Goal: Task Accomplishment & Management: Manage account settings

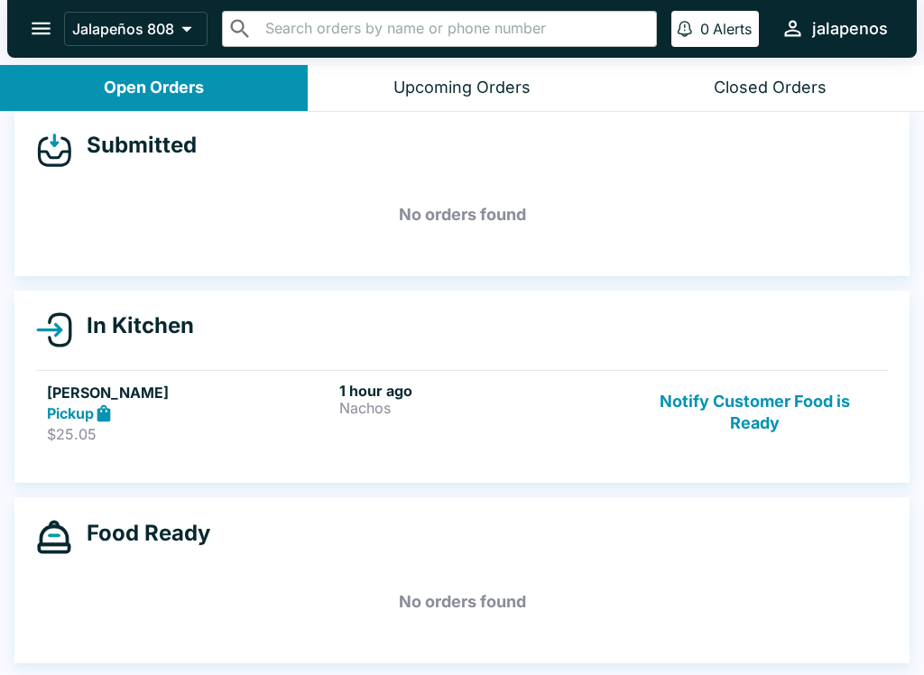
scroll to position [3, 0]
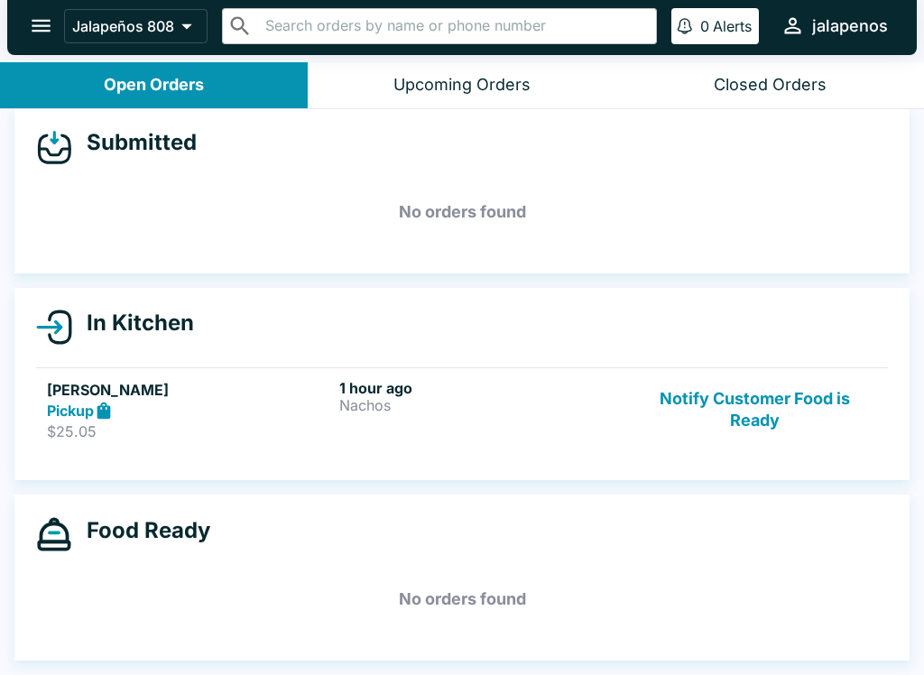
click at [749, 390] on button "Notify Customer Food is Ready" at bounding box center [755, 410] width 245 height 62
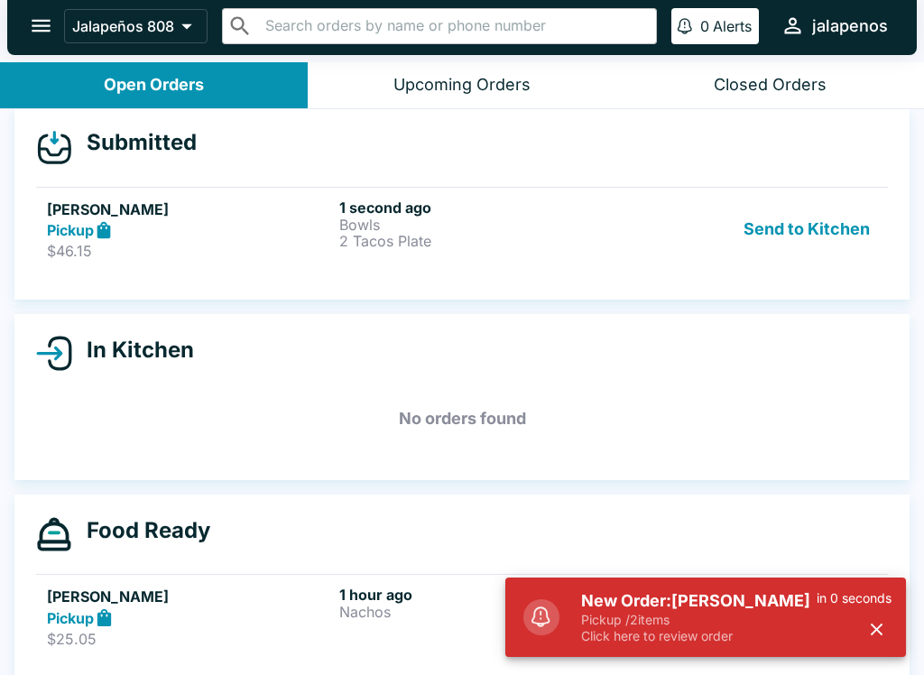
click at [675, 626] on p "Pickup / 2 items" at bounding box center [699, 620] width 236 height 16
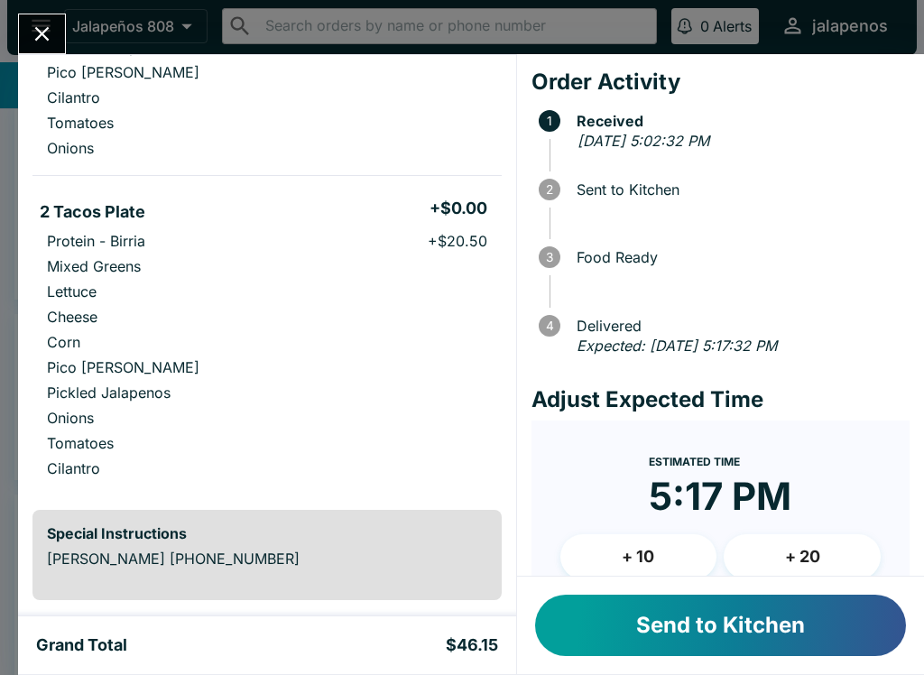
scroll to position [280, 0]
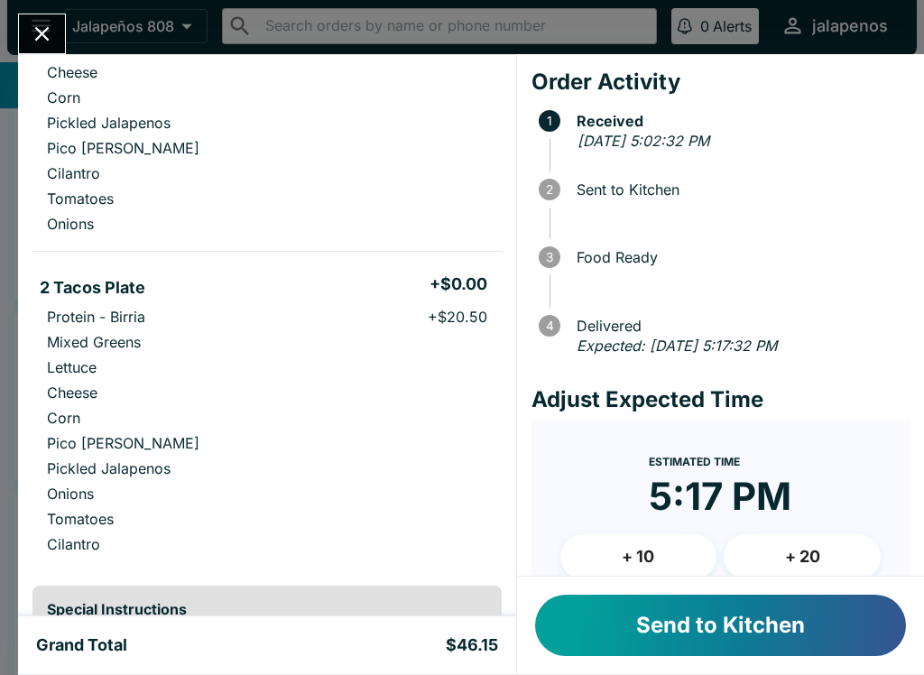
click at [738, 638] on button "Send to Kitchen" at bounding box center [720, 625] width 371 height 61
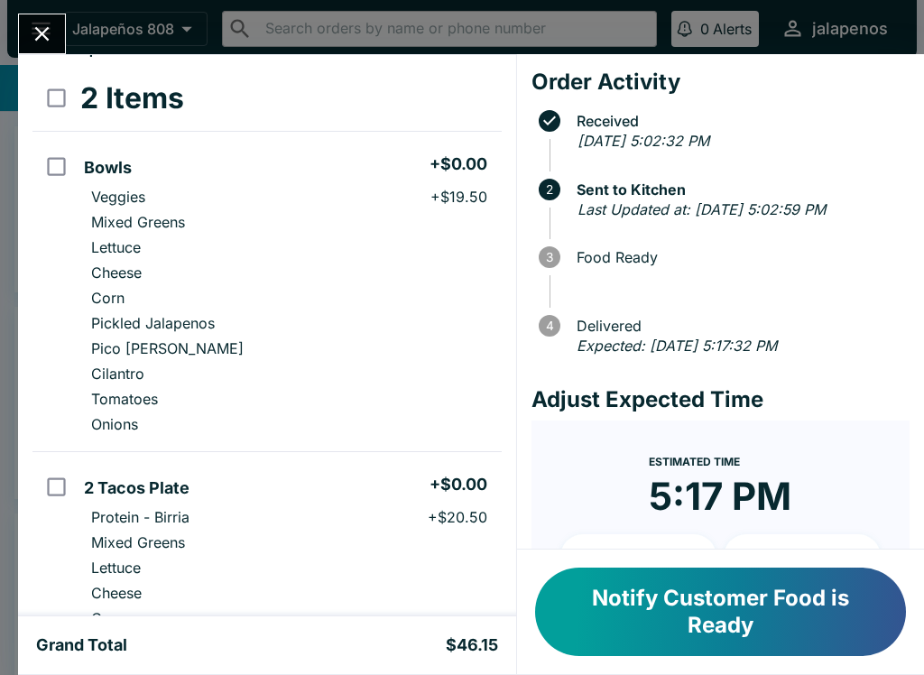
scroll to position [82, 0]
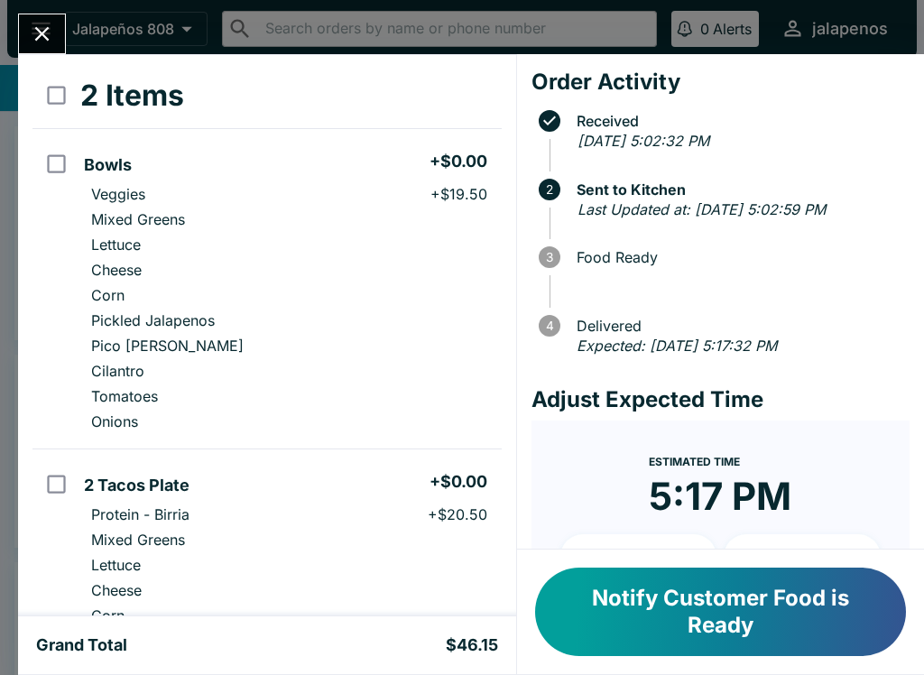
click at [749, 621] on button "Notify Customer Food is Ready" at bounding box center [720, 612] width 371 height 88
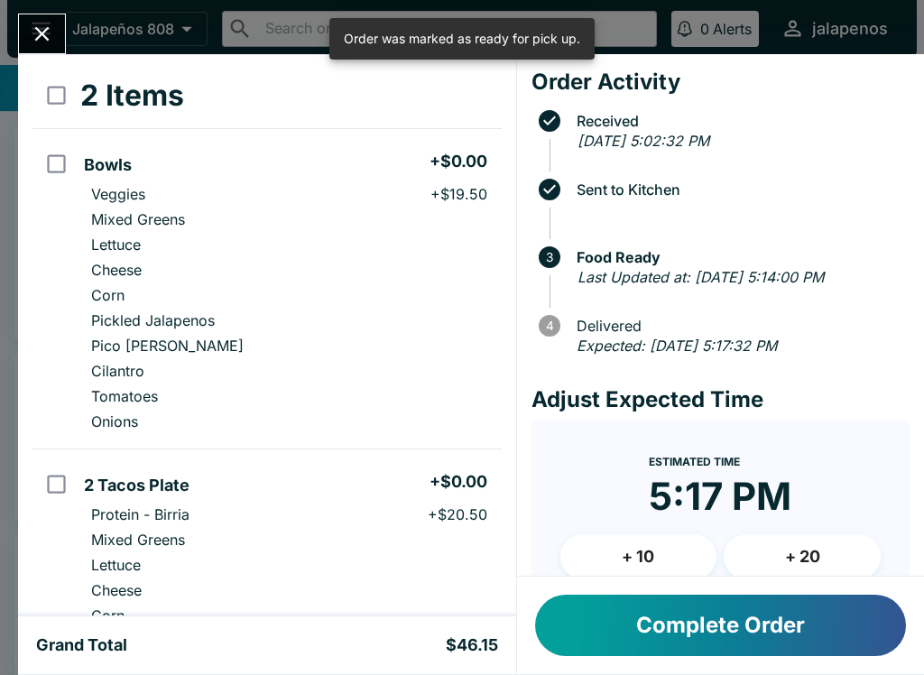
click at [42, 22] on icon "Close" at bounding box center [42, 34] width 24 height 24
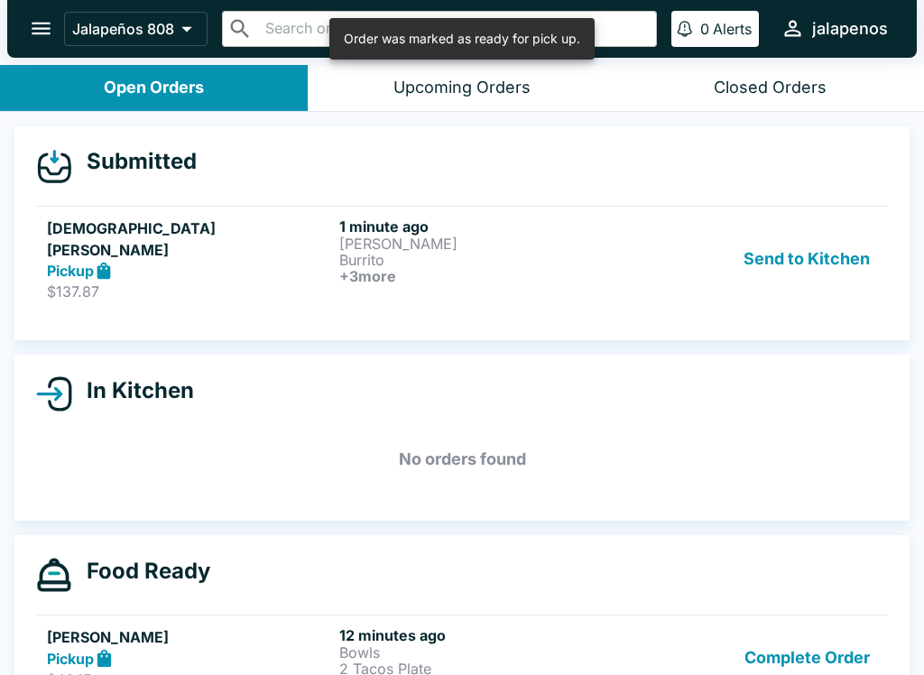
click at [522, 263] on p "Burrito" at bounding box center [481, 260] width 285 height 16
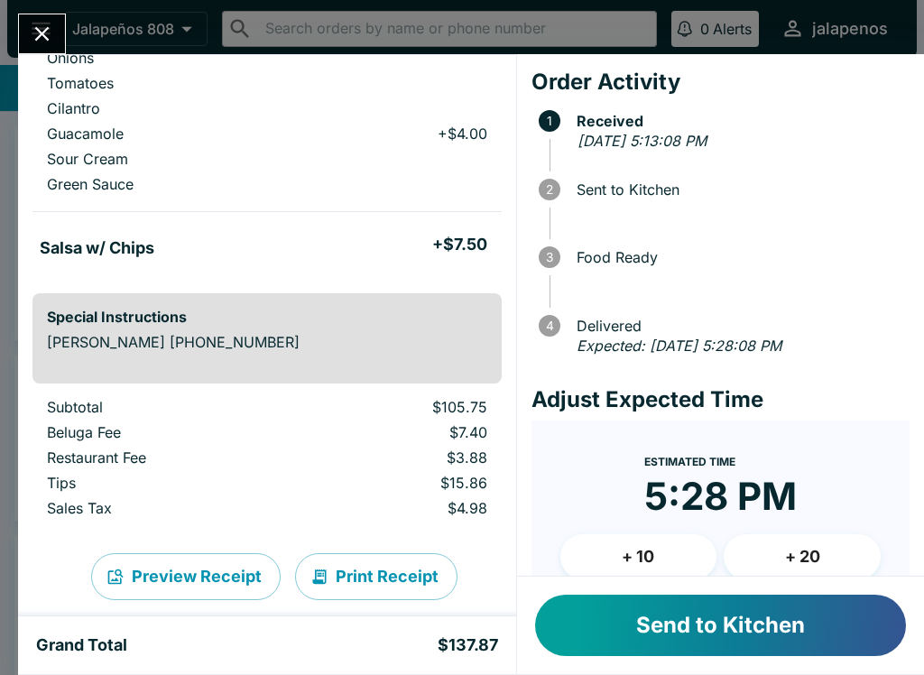
scroll to position [1298, 0]
click at [644, 554] on button "+ 10" at bounding box center [638, 556] width 157 height 45
click at [724, 625] on button "Send to Kitchen" at bounding box center [720, 625] width 371 height 61
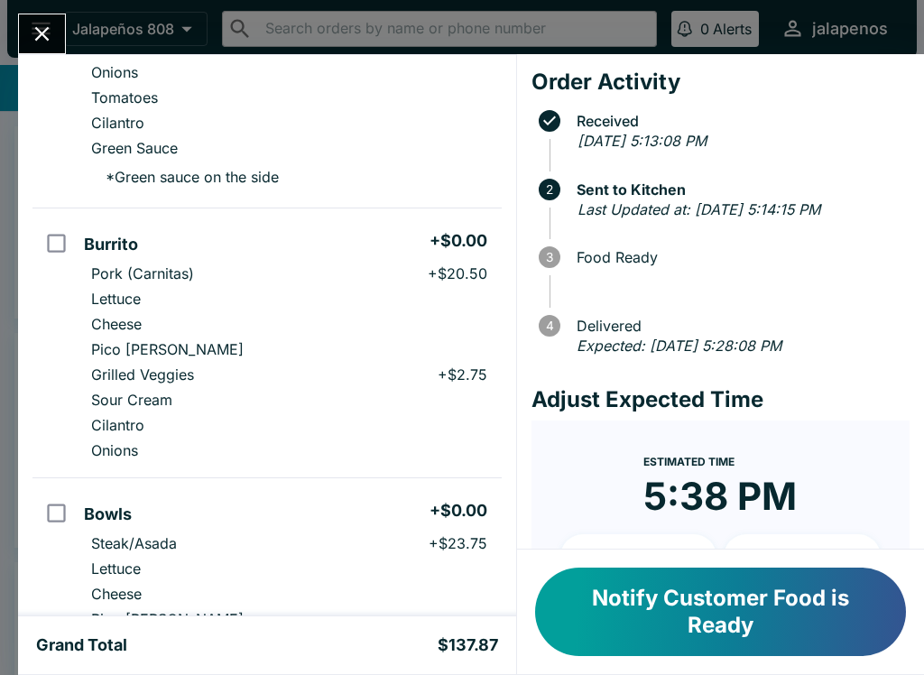
scroll to position [310, 0]
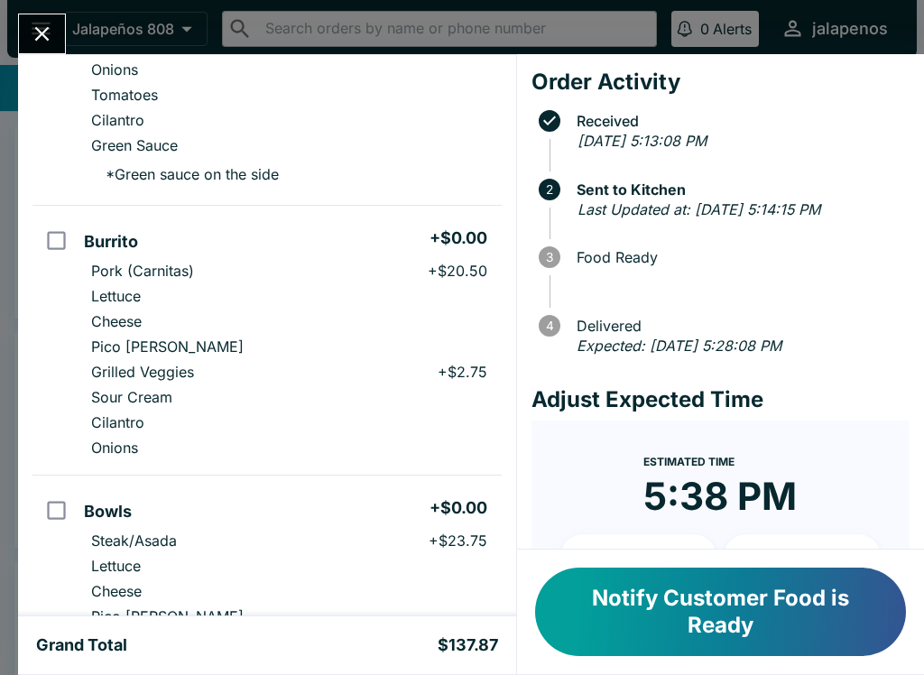
click at [51, 31] on icon "Close" at bounding box center [42, 34] width 24 height 24
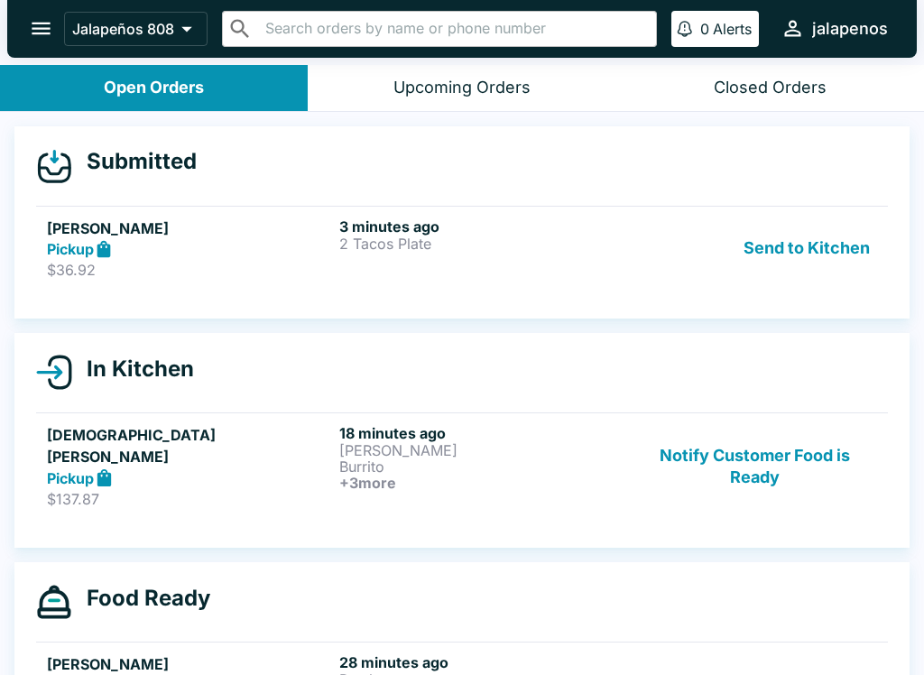
click at [800, 251] on button "Send to Kitchen" at bounding box center [806, 248] width 141 height 62
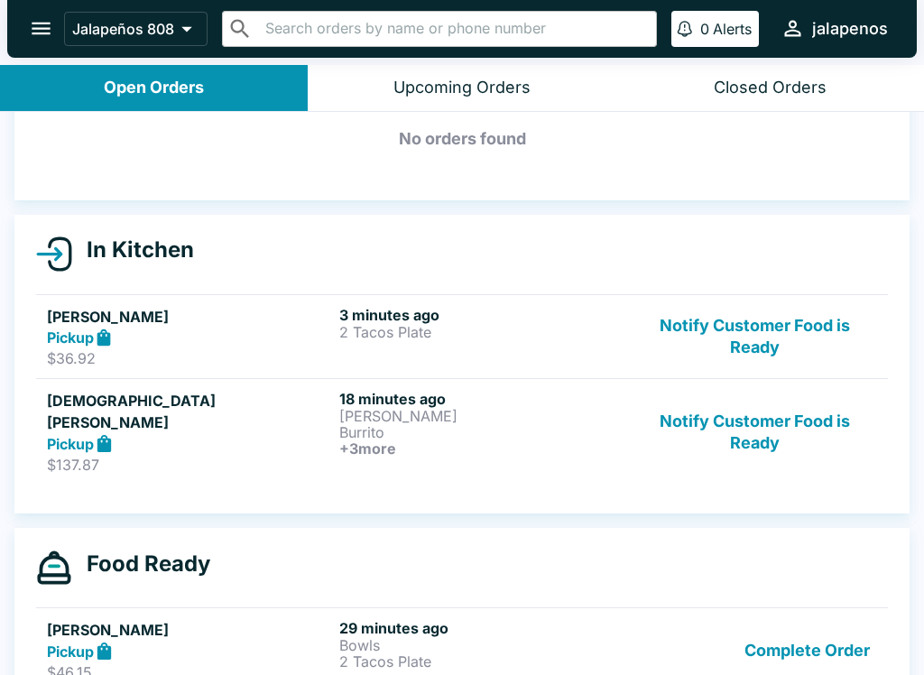
scroll to position [92, 0]
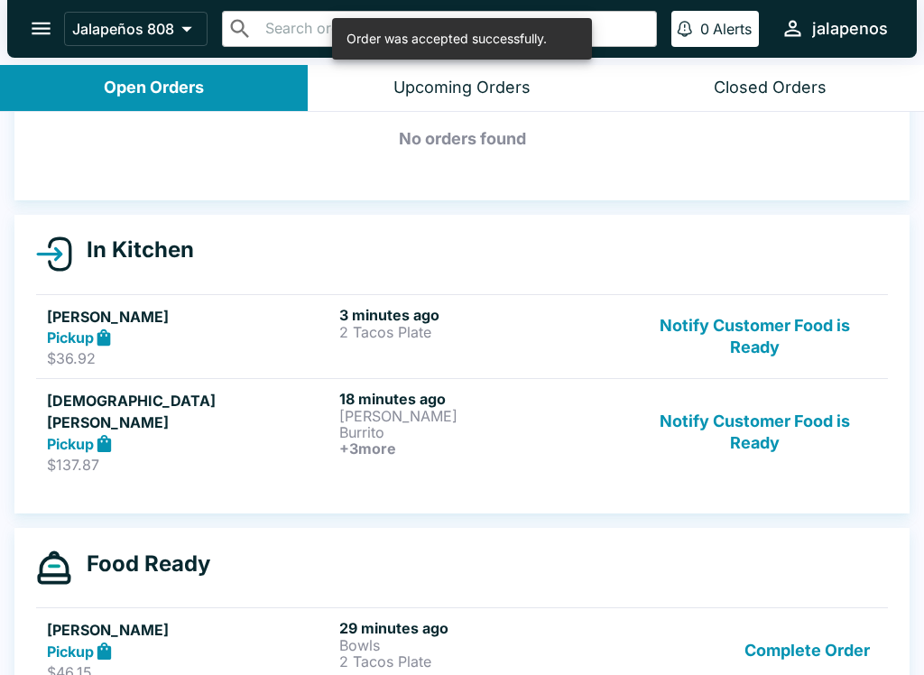
click at [541, 445] on h6 "+ 3 more" at bounding box center [481, 448] width 285 height 16
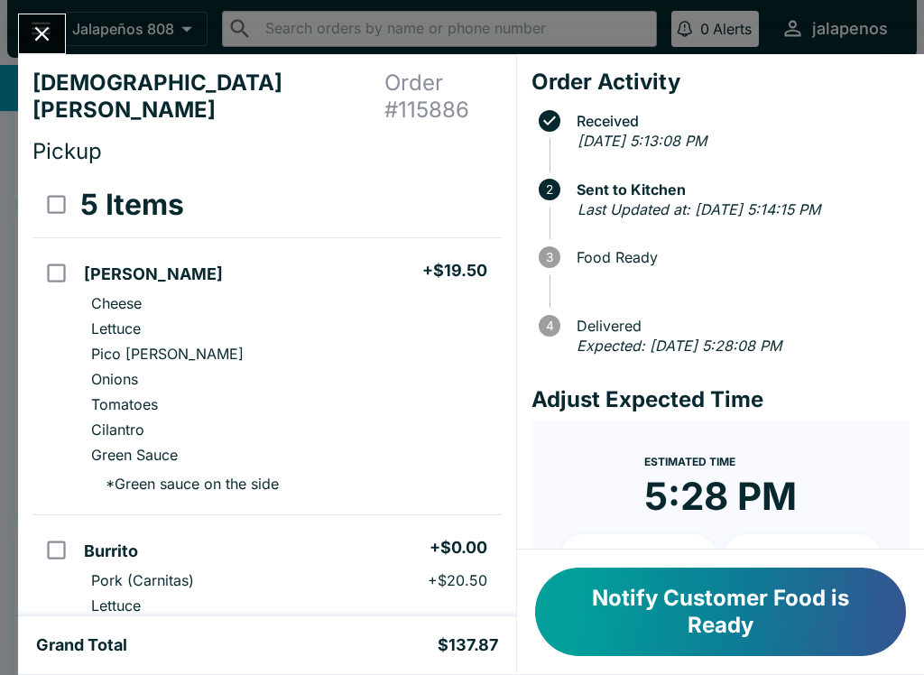
click at [793, 640] on button "Notify Customer Food is Ready" at bounding box center [720, 612] width 371 height 88
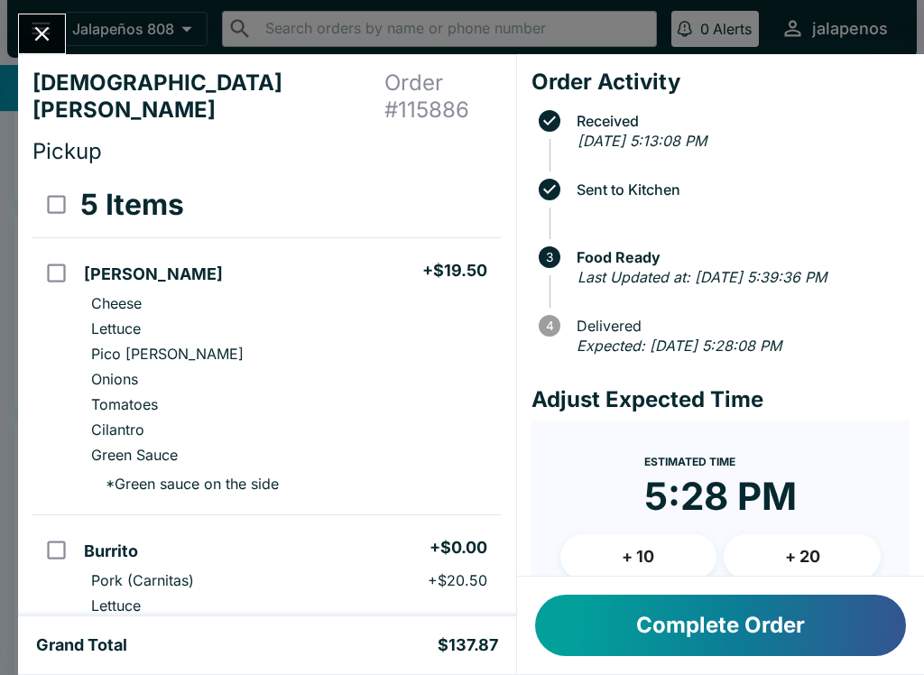
click at [19, 11] on div "[PERSON_NAME] Order # 115886 Pickup 5 Items Carne Asada Fries + $19.50 Cheese L…" at bounding box center [462, 337] width 924 height 675
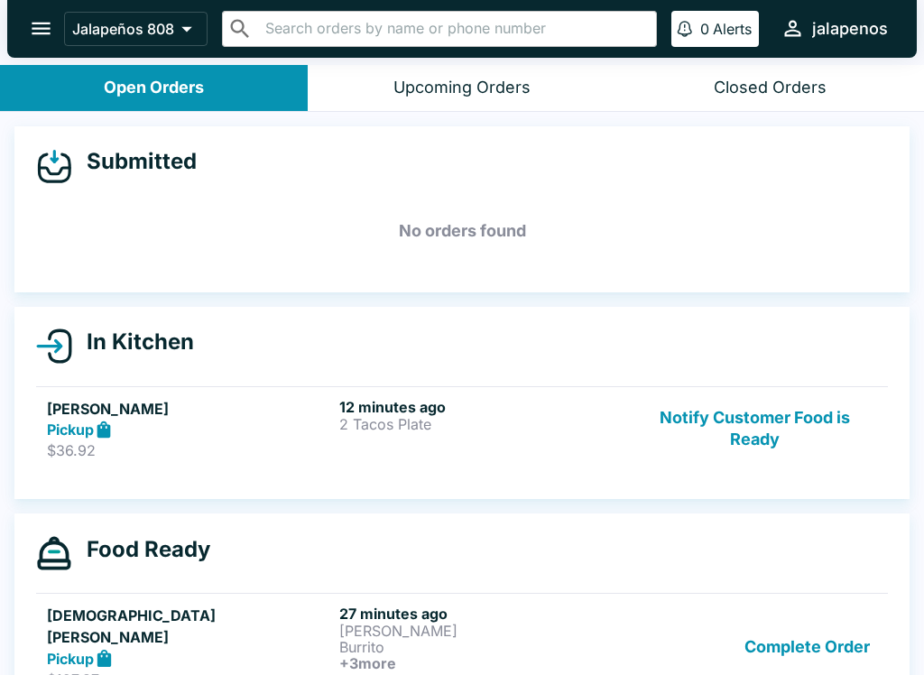
scroll to position [-1, 0]
click at [125, 430] on div "Pickup" at bounding box center [189, 430] width 285 height 21
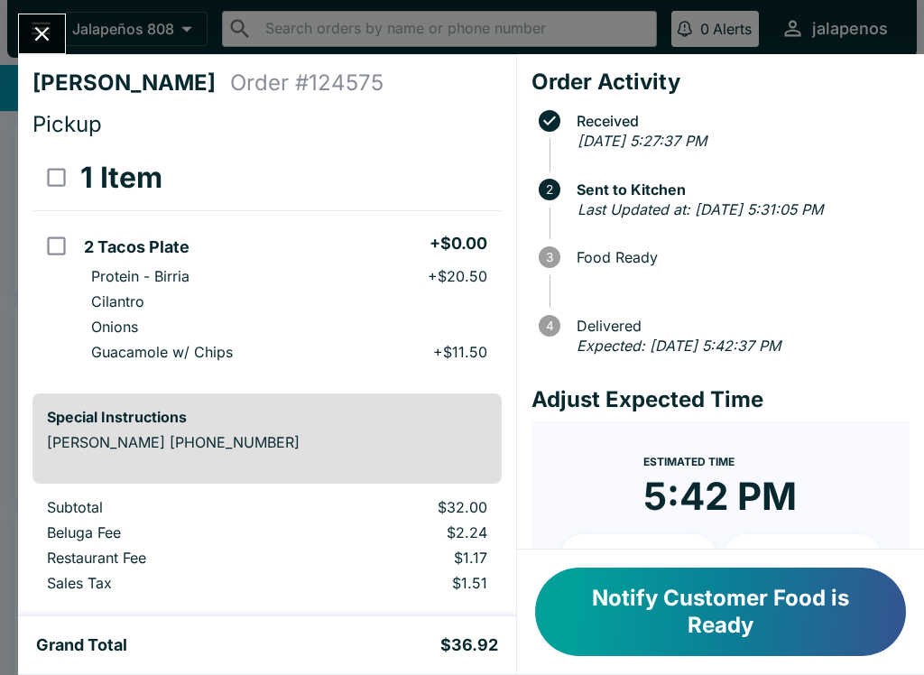
click at [317, 592] on p "$1.51" at bounding box center [398, 583] width 177 height 18
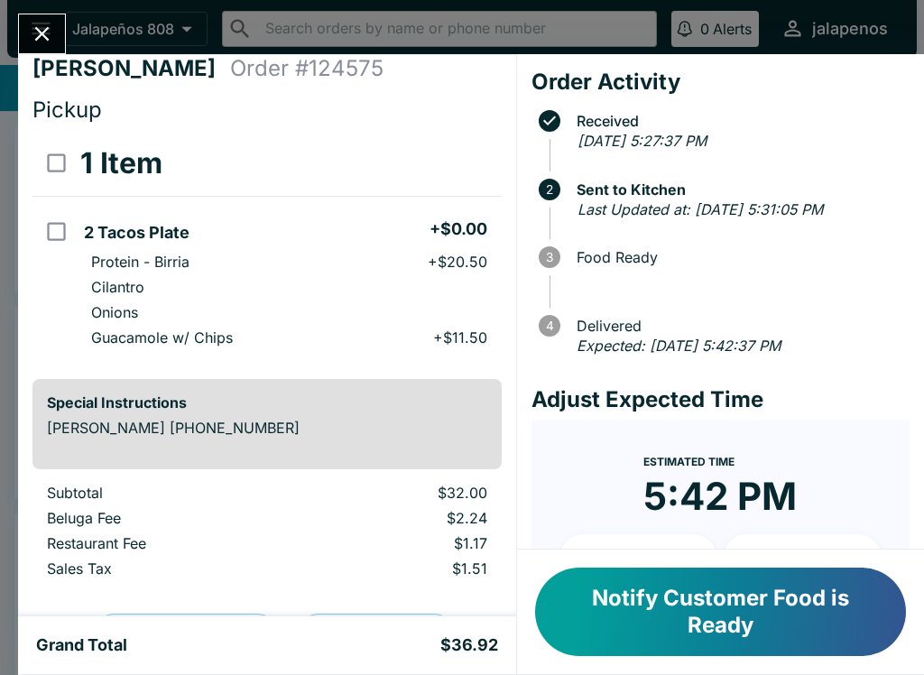
scroll to position [15, 0]
click at [226, 21] on div "[PERSON_NAME] Order # 124575 Pickup 1 Item 2 Tacos Plate + $0.00 Protein - Birr…" at bounding box center [462, 337] width 924 height 675
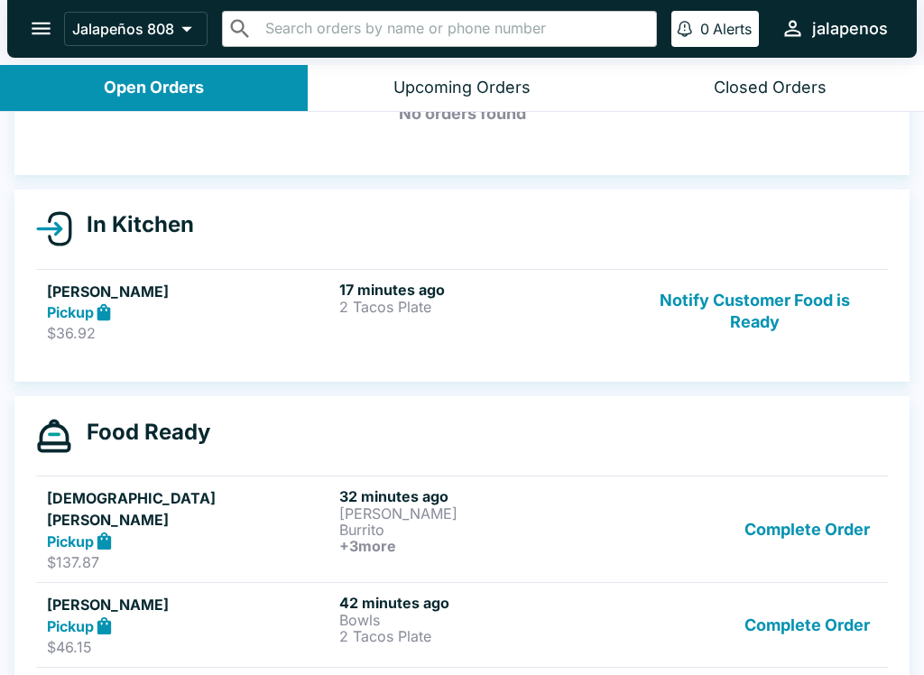
scroll to position [126, 0]
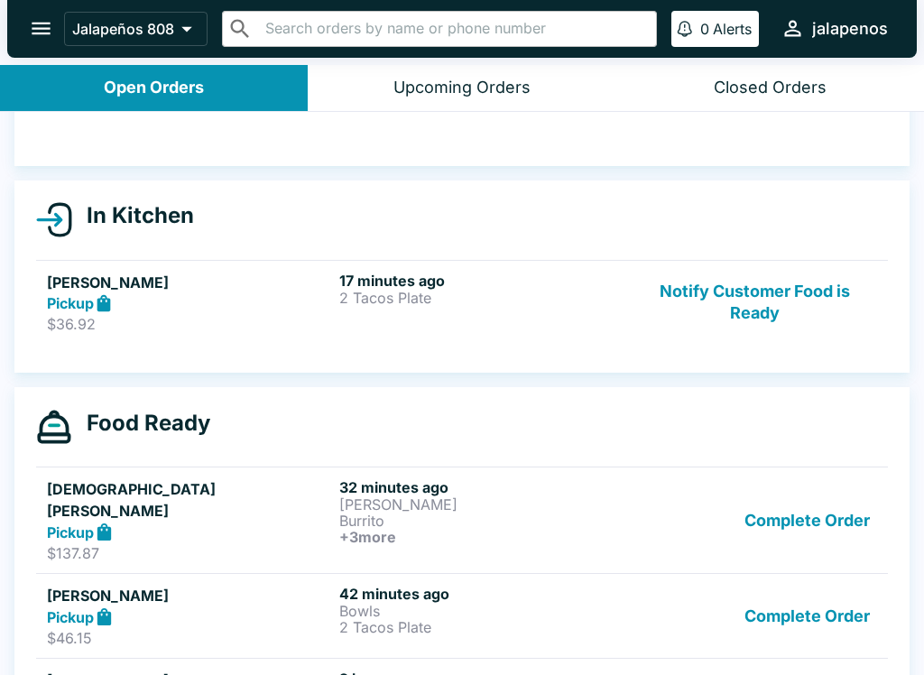
click at [446, 301] on p "2 Tacos Plate" at bounding box center [481, 298] width 285 height 16
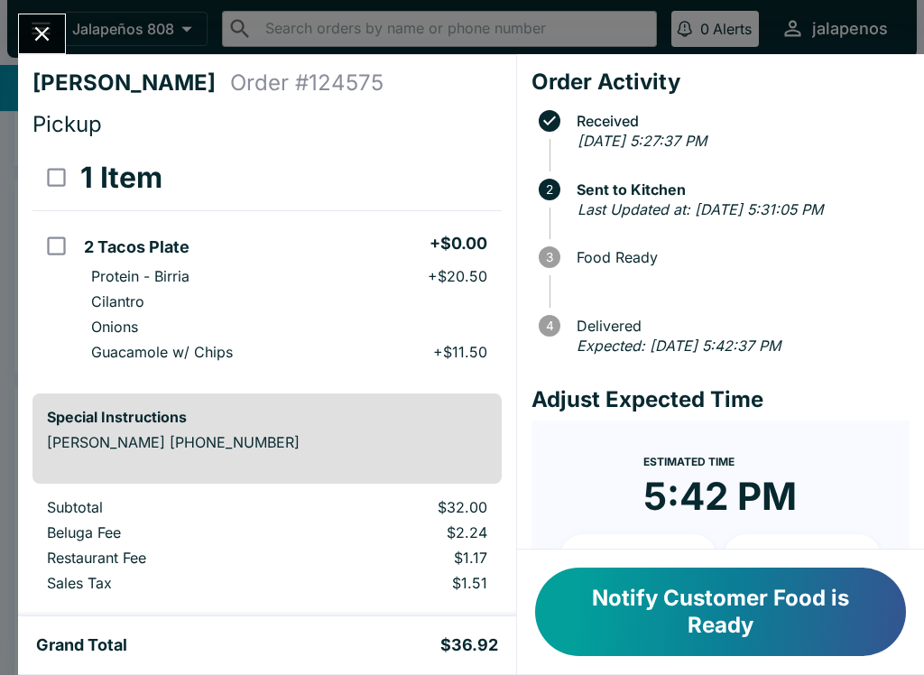
click at [735, 653] on button "Notify Customer Food is Ready" at bounding box center [720, 612] width 371 height 88
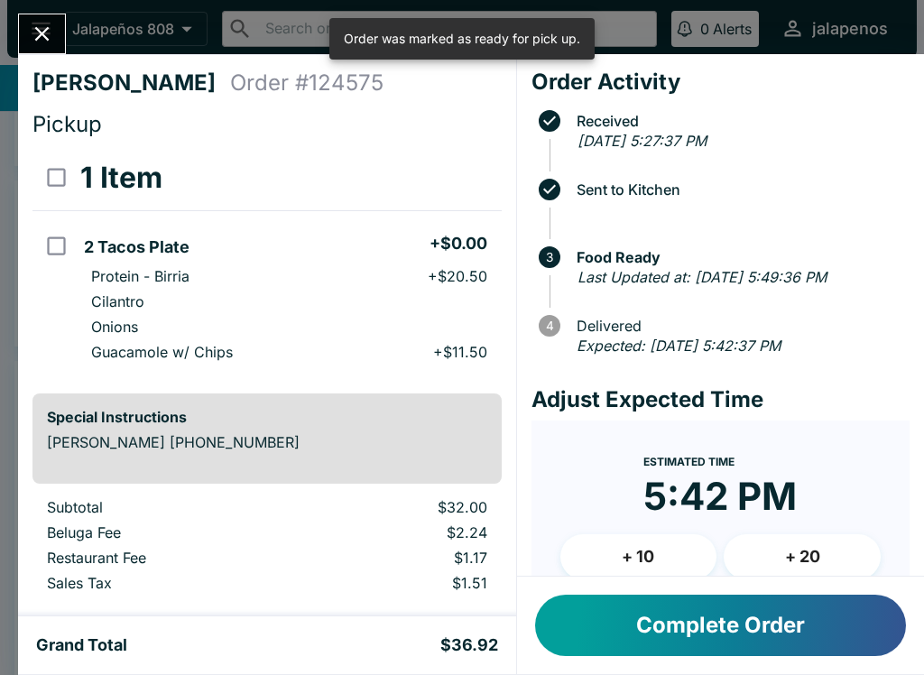
click at [36, 48] on button "Close" at bounding box center [42, 33] width 46 height 39
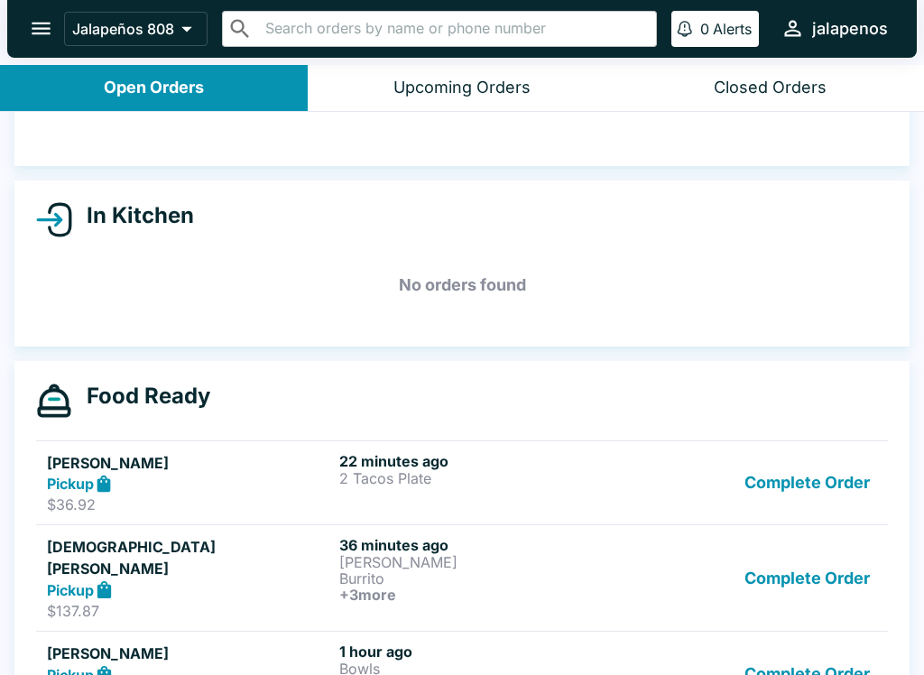
click at [116, 488] on div "Pickup" at bounding box center [189, 484] width 285 height 21
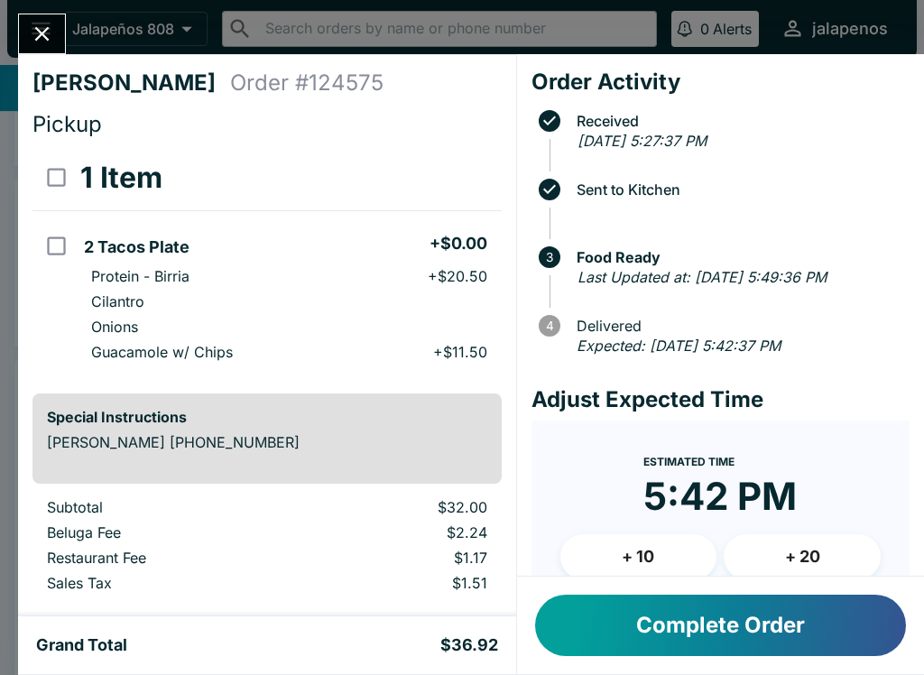
click at [706, 627] on button "Complete Order" at bounding box center [720, 625] width 371 height 61
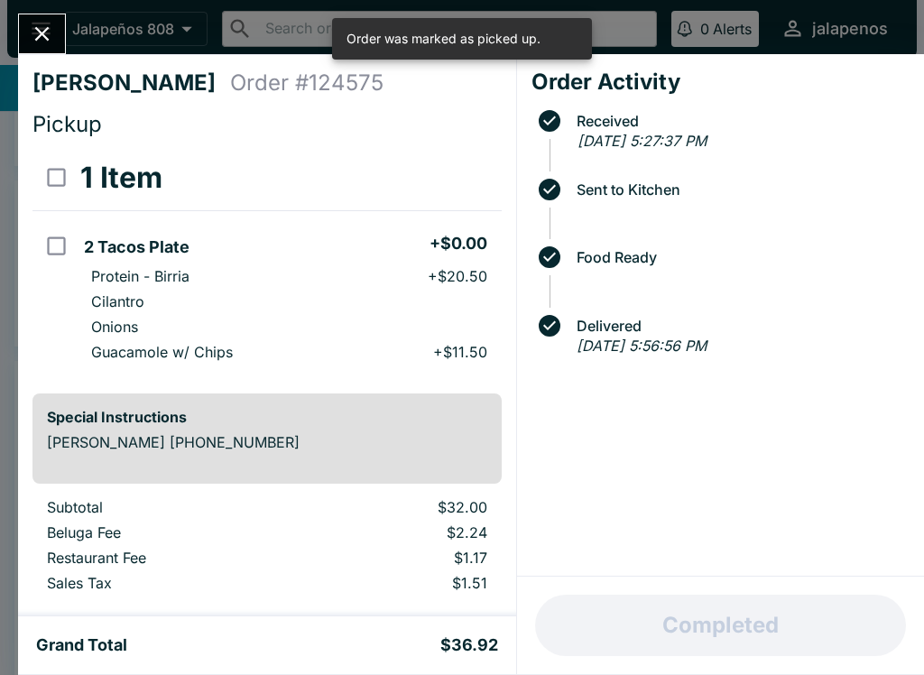
click at [42, 39] on icon "Close" at bounding box center [42, 34] width 24 height 24
